Goal: Information Seeking & Learning: Learn about a topic

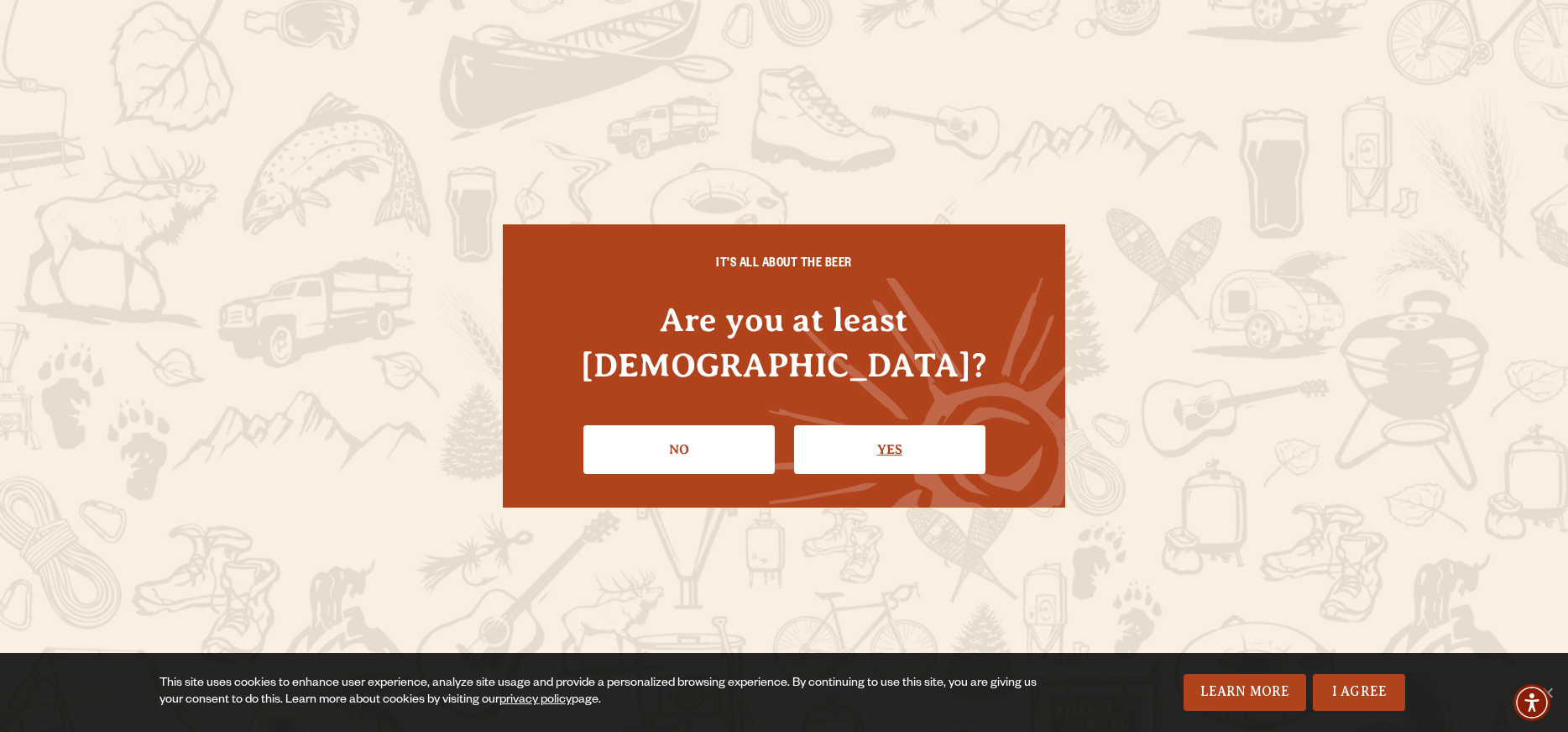
click at [852, 439] on link "Yes" at bounding box center [890, 449] width 192 height 49
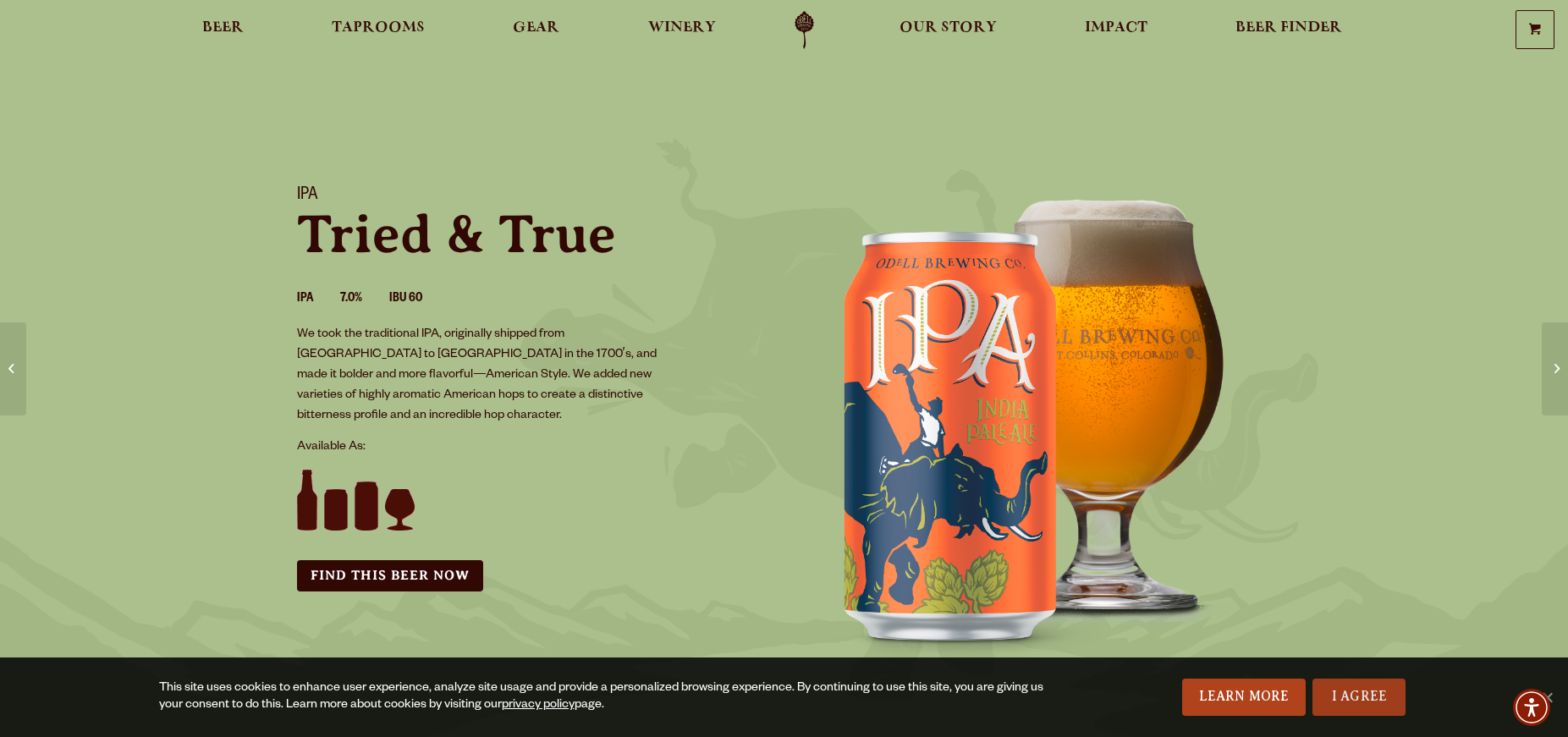
click at [1377, 705] on link "I Agree" at bounding box center [1359, 697] width 93 height 37
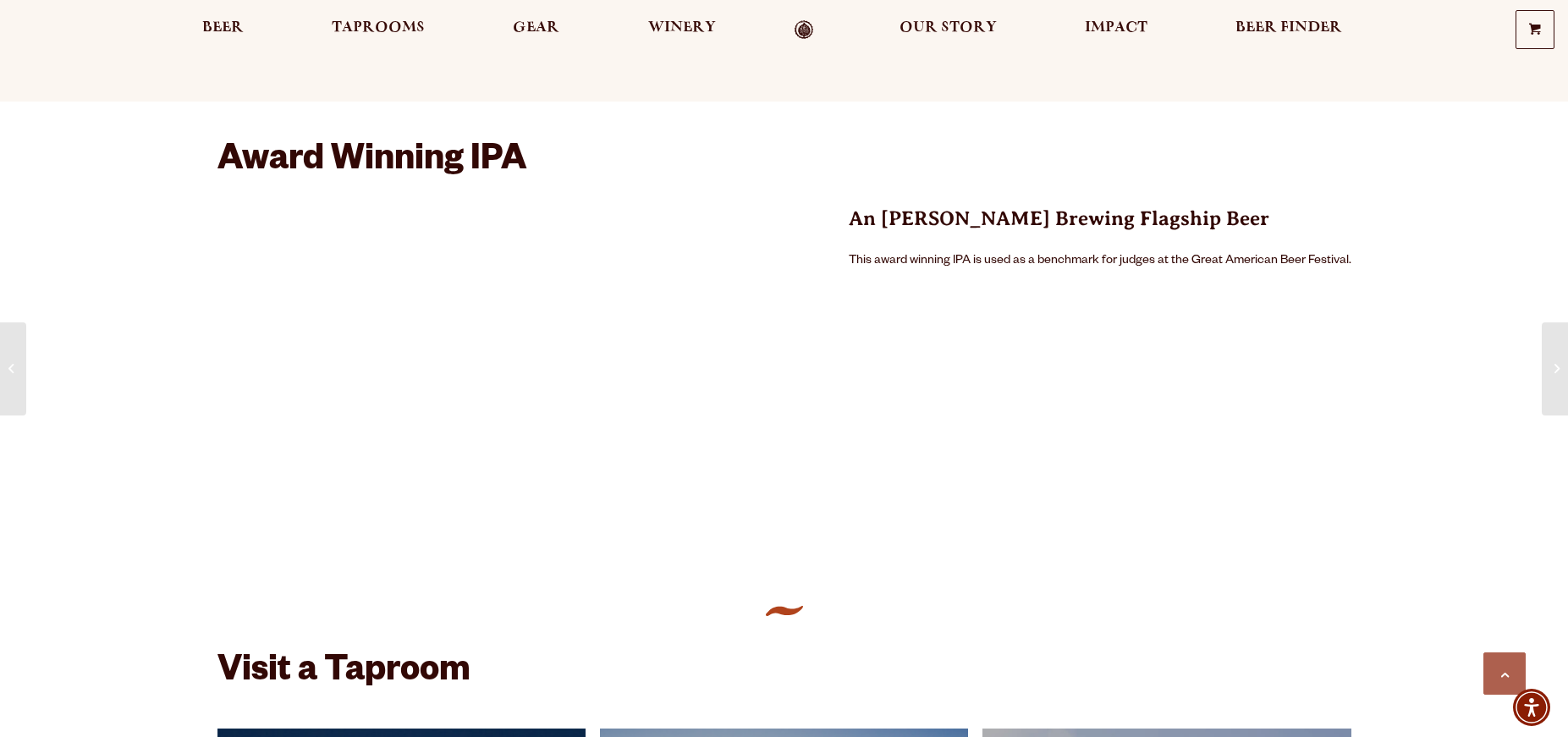
scroll to position [1005, 0]
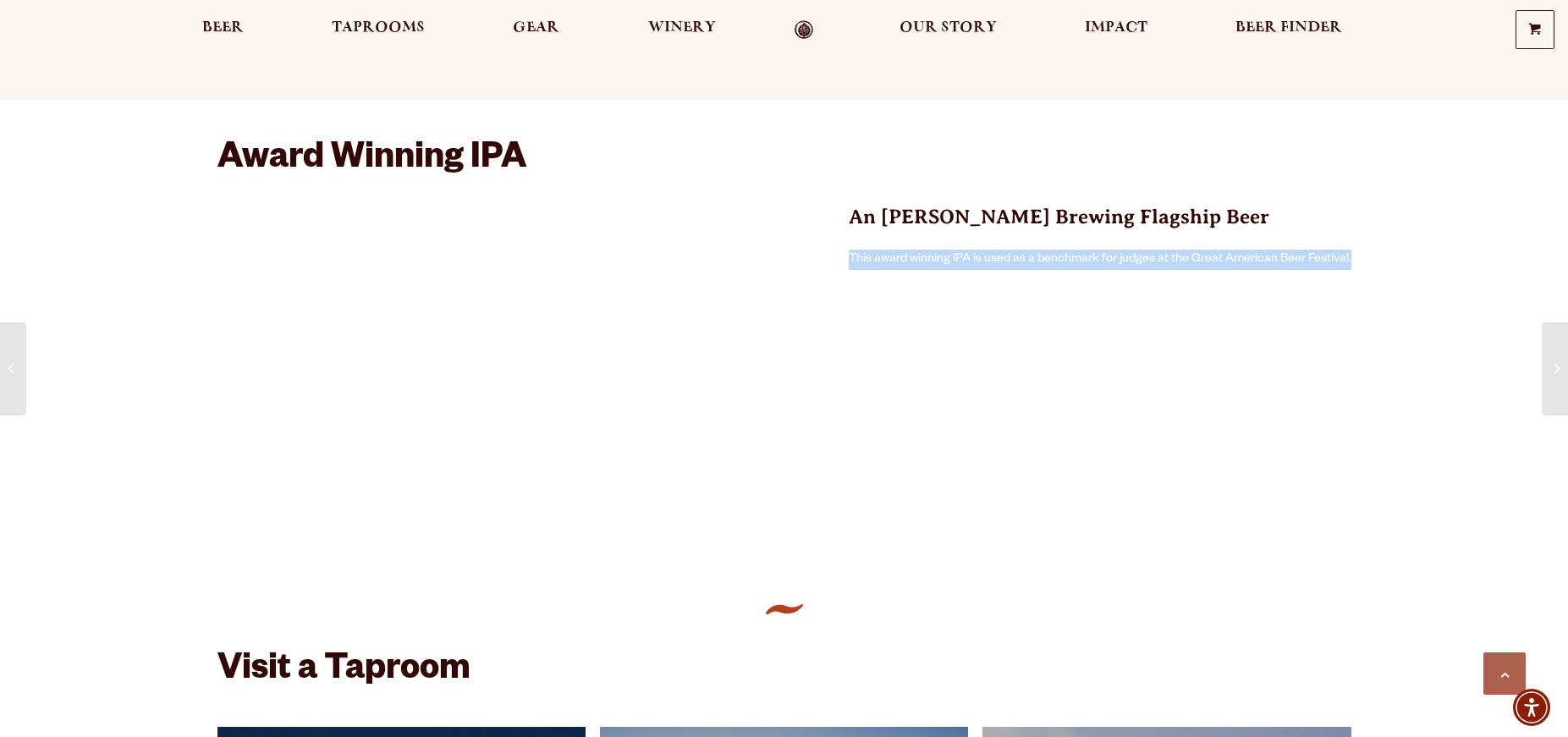
drag, startPoint x: 851, startPoint y: 258, endPoint x: 1365, endPoint y: 259, distance: 514.0
click at [1365, 259] on div "Award Winning IPA An [PERSON_NAME] Brewing Flagship Beer This award winning IPA…" at bounding box center [784, 349] width 1218 height 419
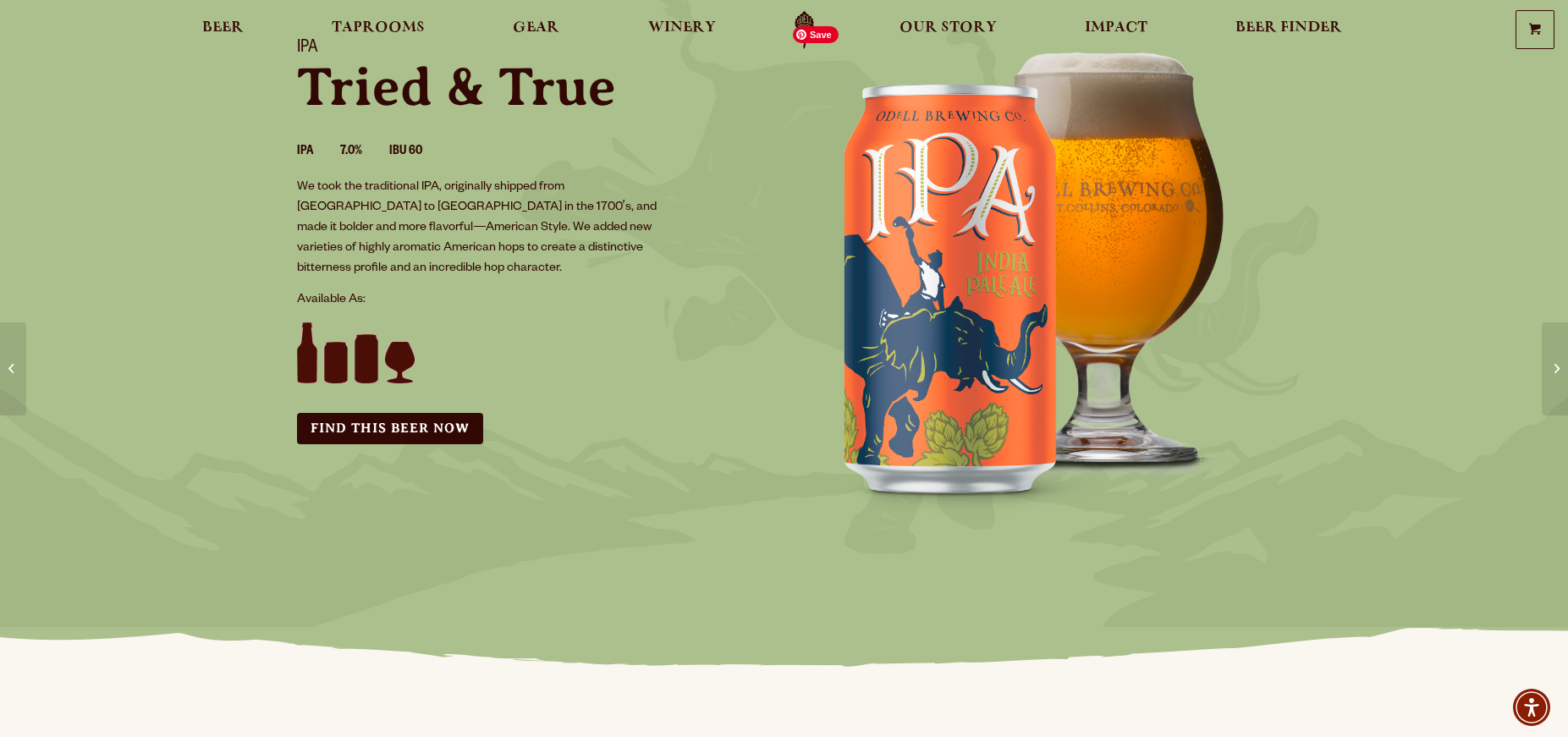
scroll to position [0, 0]
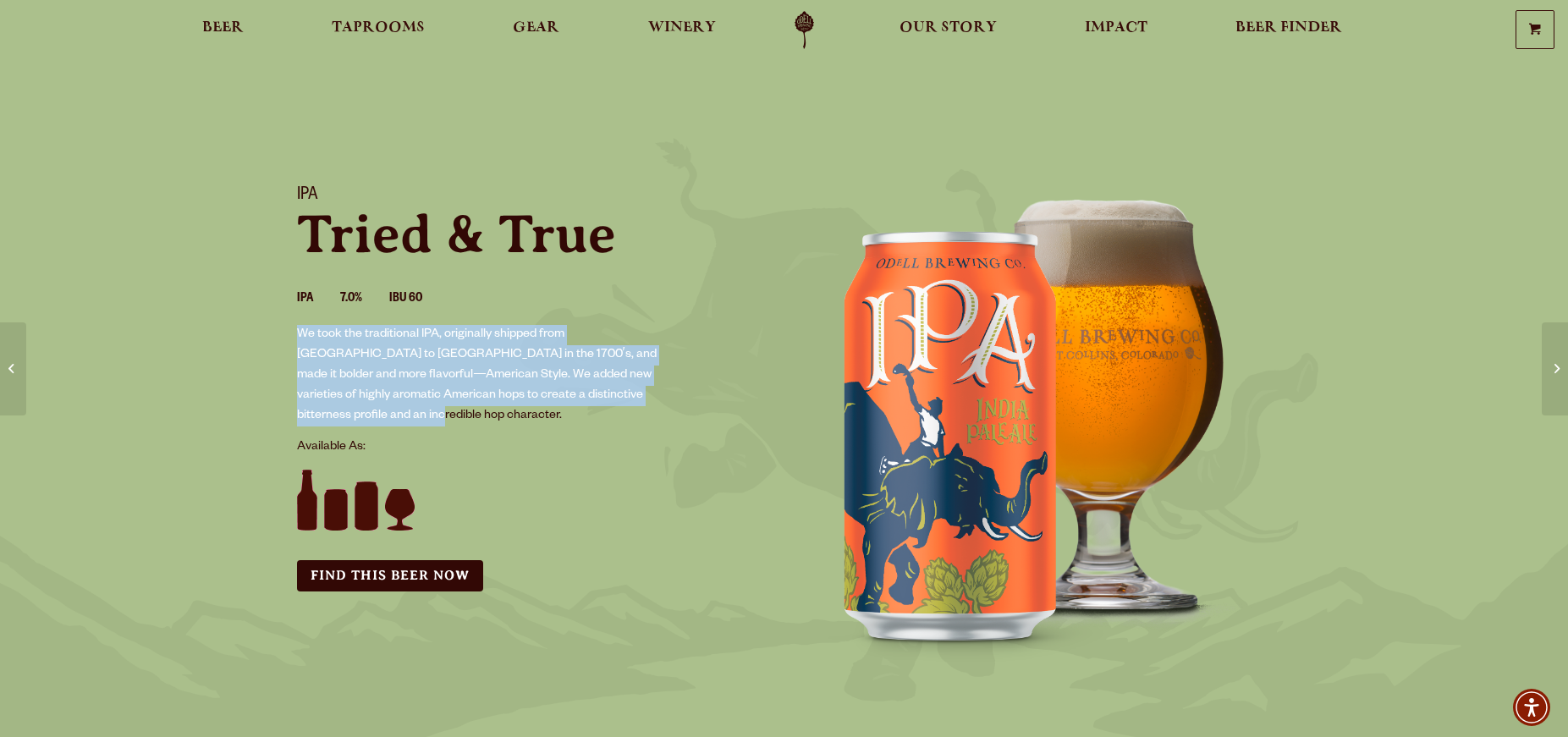
drag, startPoint x: 623, startPoint y: 396, endPoint x: 294, endPoint y: 334, distance: 334.8
click at [294, 334] on div "IPA Tried & True IPA 7.0% IBU 60 We took the traditional IPA, originally shippe…" at bounding box center [530, 388] width 508 height 447
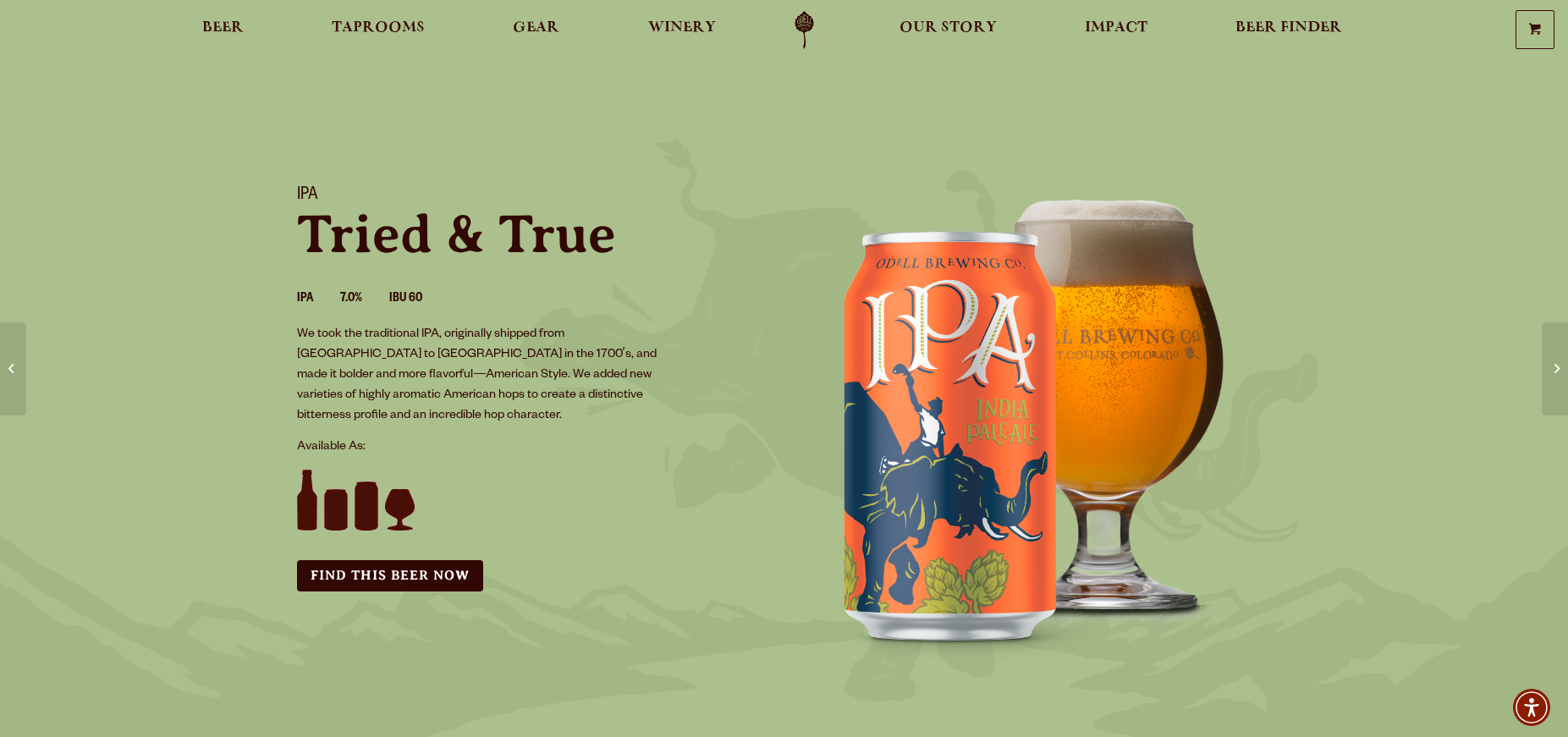
click at [614, 405] on div "IPA Tried & True IPA 7.0% IBU 60 We took the traditional IPA, originally shippe…" at bounding box center [530, 388] width 508 height 447
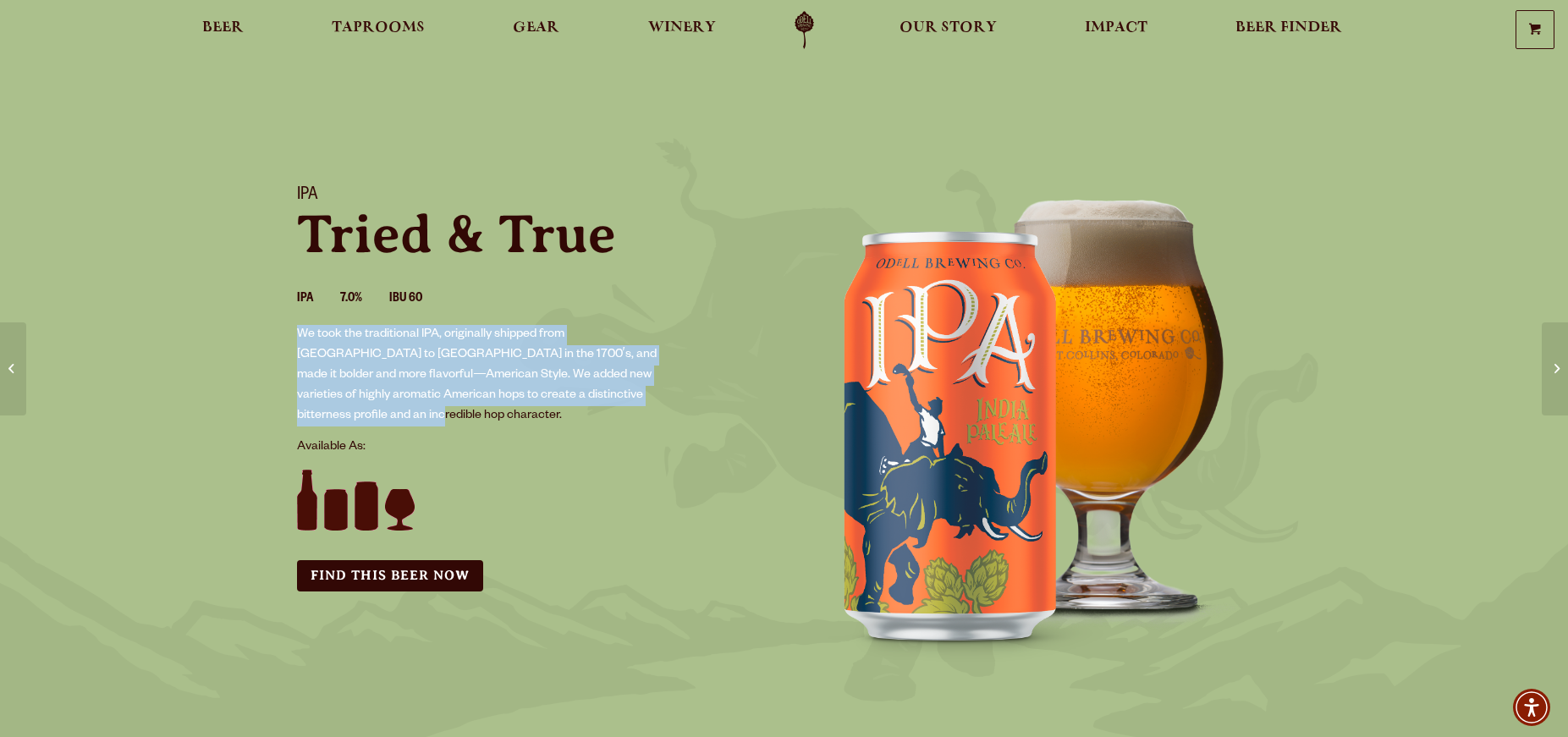
drag, startPoint x: 622, startPoint y: 396, endPoint x: 299, endPoint y: 329, distance: 329.9
click at [299, 329] on p "We took the traditional IPA, originally shipped from [GEOGRAPHIC_DATA] to [GEOG…" at bounding box center [483, 375] width 374 height 102
copy p "We took the traditional IPA, originally shipped from [GEOGRAPHIC_DATA] to [GEOG…"
click at [1130, 334] on img at bounding box center [1038, 419] width 508 height 508
